Goal: Navigation & Orientation: Go to known website

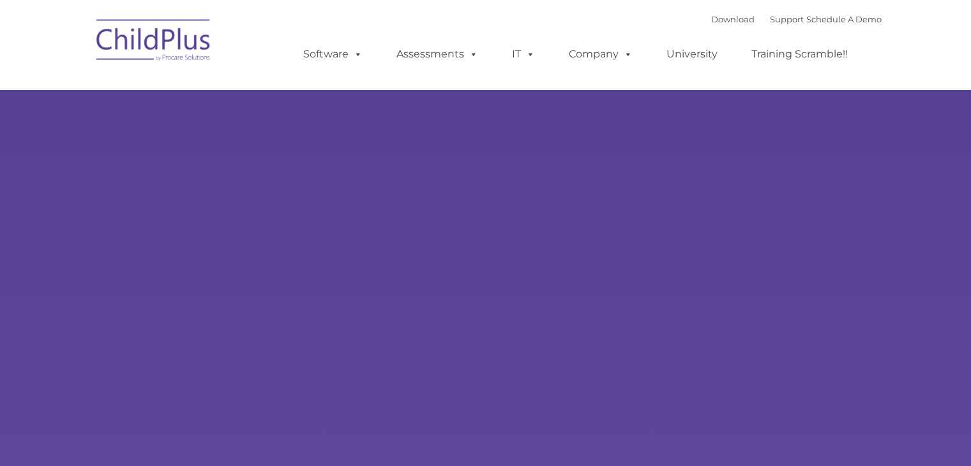
type input ""
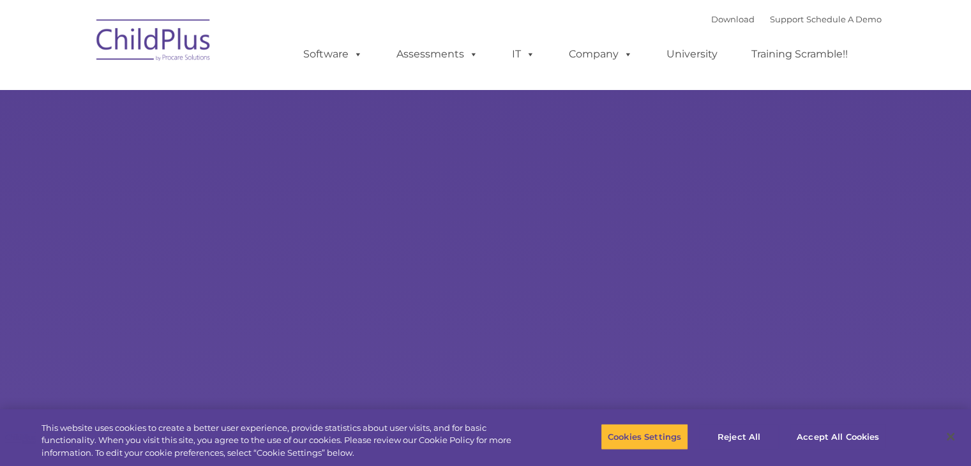
select select "MEDIUM"
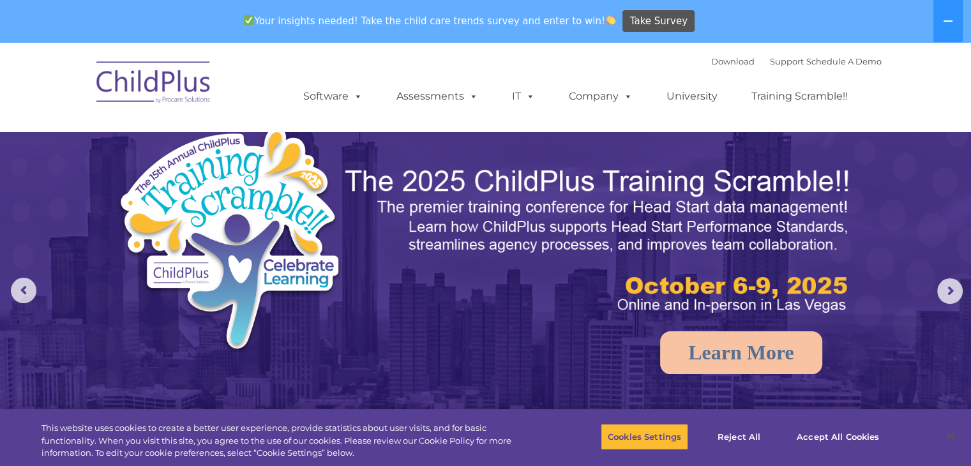
click at [176, 80] on img at bounding box center [154, 84] width 128 height 64
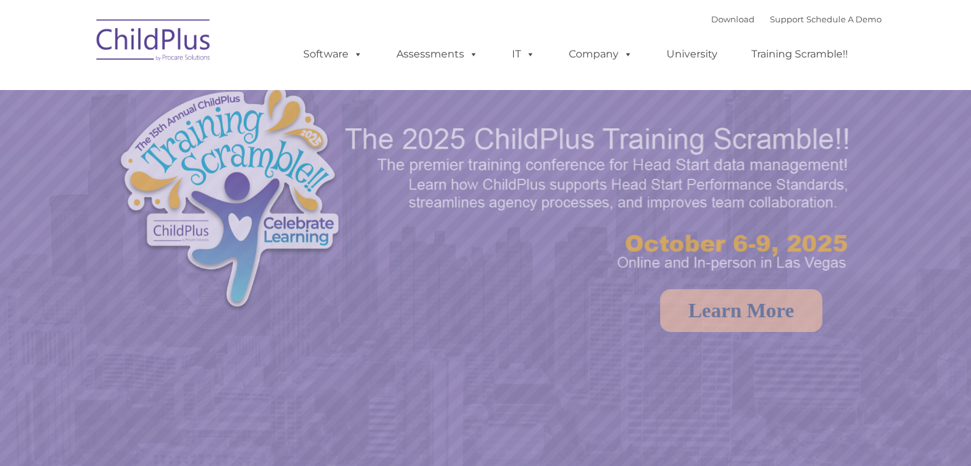
select select "MEDIUM"
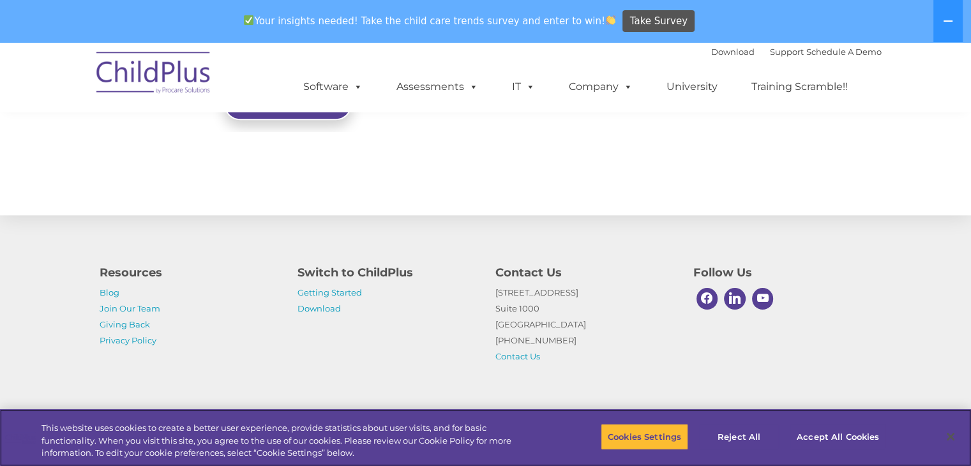
scroll to position [1470, 0]
